Goal: Communication & Community: Connect with others

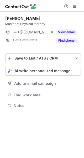
scroll to position [102, 84]
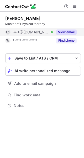
click at [66, 33] on button "View email" at bounding box center [66, 32] width 21 height 5
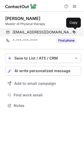
click at [73, 32] on span at bounding box center [74, 32] width 4 height 4
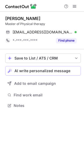
click at [45, 70] on span "AI write personalized message" at bounding box center [43, 71] width 56 height 4
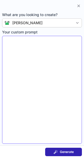
type textarea "**********"
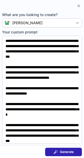
click at [58, 150] on span at bounding box center [56, 152] width 4 height 4
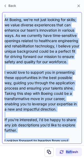
scroll to position [137, 0]
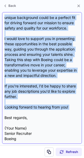
drag, startPoint x: 4, startPoint y: 39, endPoint x: 74, endPoint y: 112, distance: 101.0
click at [74, 112] on div "Subject: Exciting Opportunities at Boeing Body: Hi Aceil, I hope this message f…" at bounding box center [42, 78] width 80 height 132
copy div "Hi Aceil, I hope this message finds you well! I came across your impressive pro…"
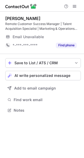
scroll to position [104, 84]
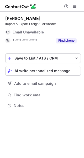
scroll to position [102, 84]
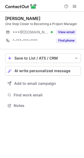
scroll to position [102, 84]
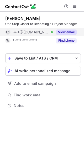
click at [73, 30] on button "View email" at bounding box center [66, 32] width 21 height 5
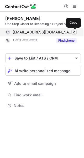
click at [73, 32] on span at bounding box center [74, 32] width 4 height 4
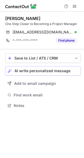
click at [40, 72] on span "AI write personalized message" at bounding box center [43, 71] width 56 height 4
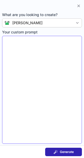
type textarea "**********"
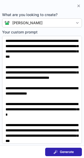
click at [55, 151] on span at bounding box center [56, 152] width 4 height 4
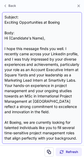
drag, startPoint x: 4, startPoint y: 37, endPoint x: 17, endPoint y: 44, distance: 14.9
click at [33, 48] on div "Subject: Exciting Opportunities at Boeing Body: Hi {Candidate's Name}, I hope t…" at bounding box center [42, 78] width 80 height 132
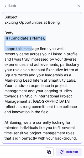
click at [7, 40] on div "Subject: Exciting Opportunities at Boeing Body: Hi {Candidate's Name}, I hope t…" at bounding box center [42, 78] width 76 height 127
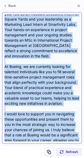
scroll to position [137, 0]
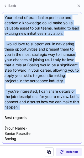
drag, startPoint x: 4, startPoint y: 37, endPoint x: 65, endPoint y: 110, distance: 94.7
click at [65, 110] on div "Subject: Exciting Opportunities at Boeing Body: Hi {Candidate's Name}, I hope t…" at bounding box center [42, 78] width 80 height 132
copy div "Hi {Candidate's Name}, I hope this message finds you well. I recently came acro…"
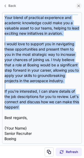
click at [80, 7] on span at bounding box center [79, 6] width 4 height 4
